Goal: Transaction & Acquisition: Book appointment/travel/reservation

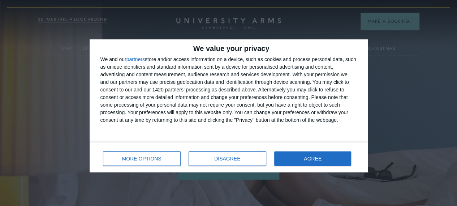
click at [310, 165] on div "MORE OPTIONS DISAGREE AGREE" at bounding box center [228, 157] width 256 height 21
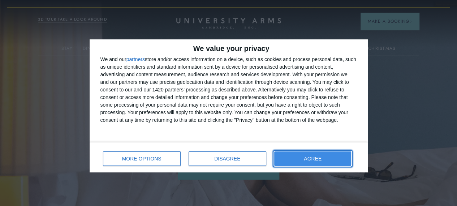
click at [310, 160] on span "AGREE" at bounding box center [313, 158] width 18 height 5
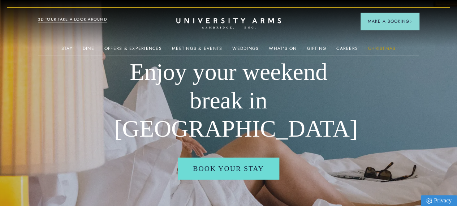
click at [376, 50] on link "Christmas" at bounding box center [381, 50] width 27 height 9
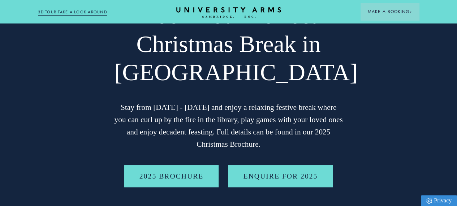
scroll to position [108, 0]
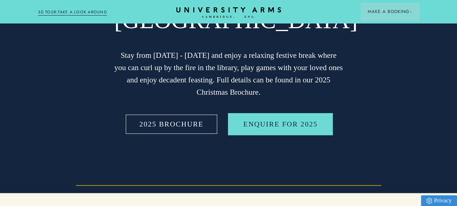
click at [175, 135] on link "2025 BROCHURE" at bounding box center [171, 124] width 94 height 22
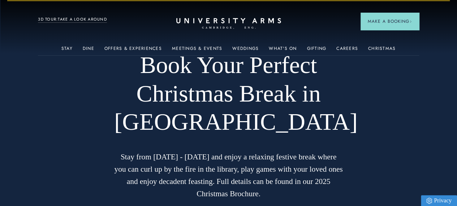
scroll to position [0, 0]
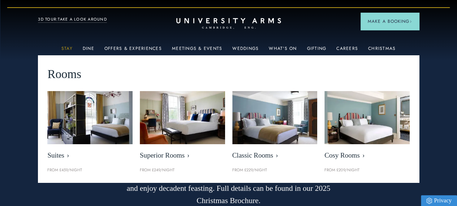
click at [68, 51] on link "Stay" at bounding box center [66, 50] width 11 height 9
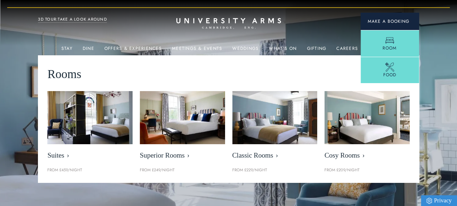
click at [389, 22] on span "Make a Booking" at bounding box center [389, 21] width 44 height 6
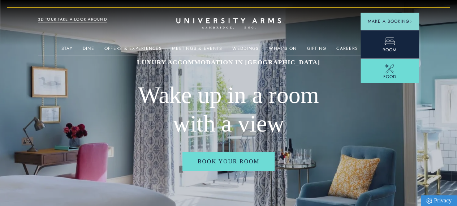
click at [384, 42] on icon at bounding box center [389, 41] width 11 height 11
